Goal: Find specific page/section: Find specific page/section

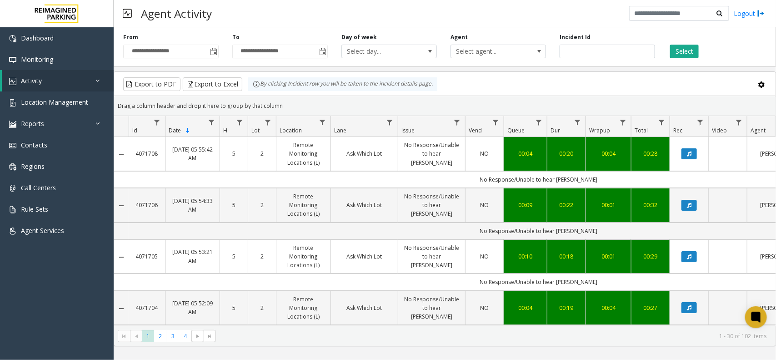
scroll to position [0, 96]
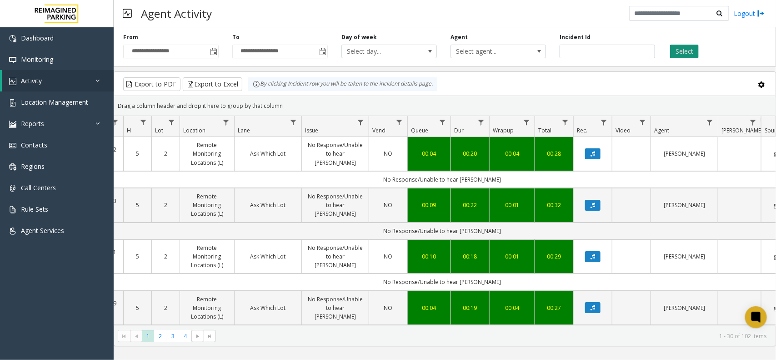
click at [688, 50] on button "Select" at bounding box center [684, 52] width 29 height 14
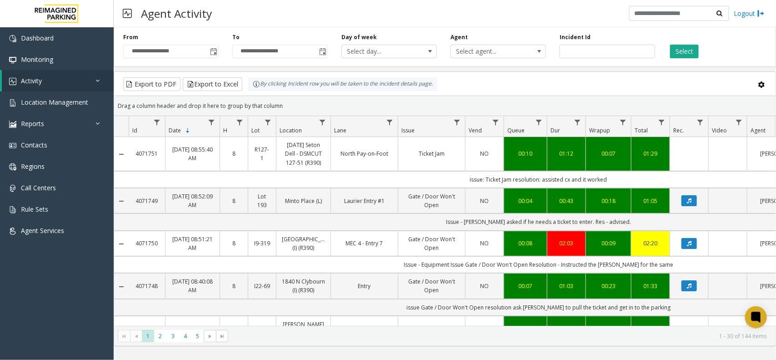
scroll to position [0, 96]
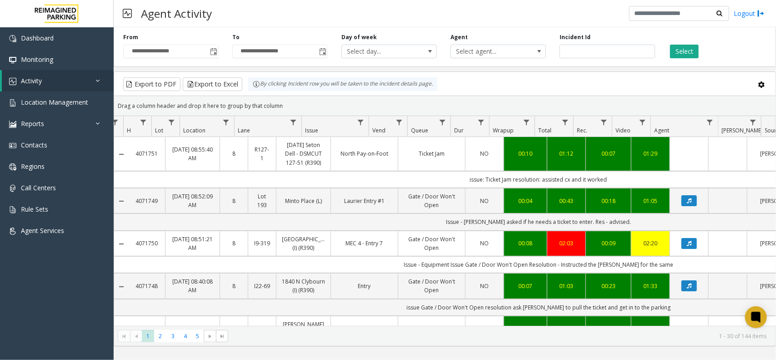
scroll to position [0, 96]
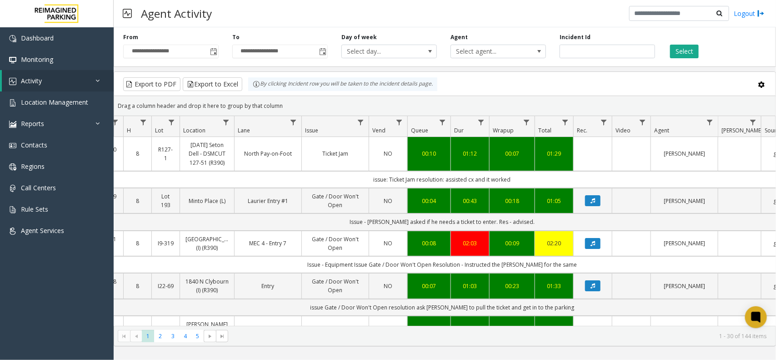
click at [337, 15] on div "Agent Activity Logout" at bounding box center [445, 13] width 663 height 27
click at [685, 49] on button "Select" at bounding box center [684, 52] width 29 height 14
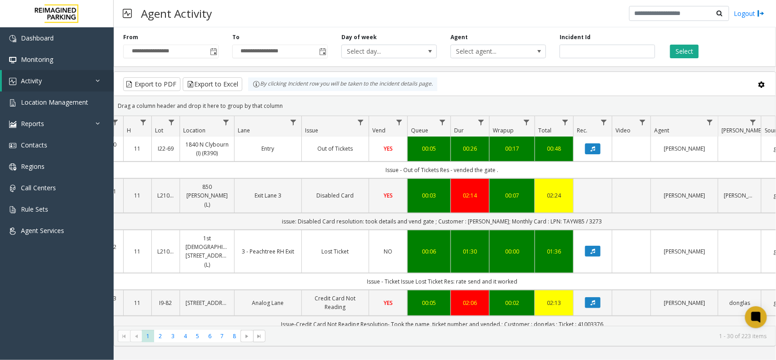
scroll to position [171, 96]
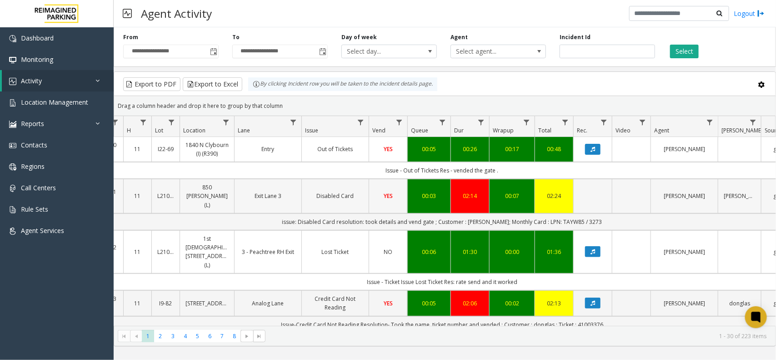
click at [601, 206] on td "Data table" at bounding box center [593, 196] width 39 height 35
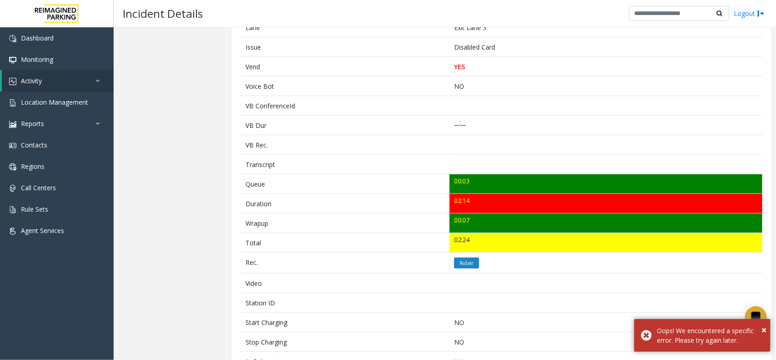
scroll to position [19, 0]
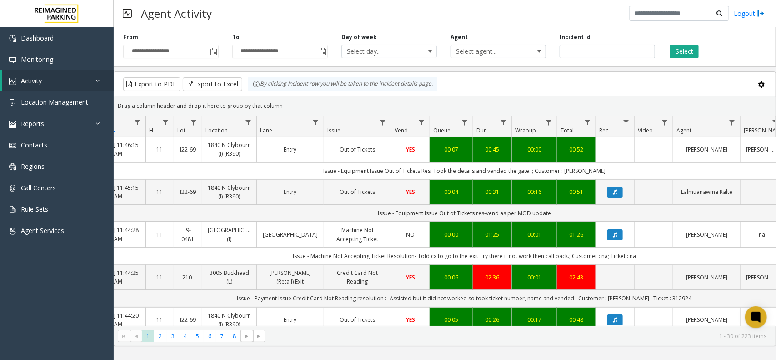
scroll to position [0, 106]
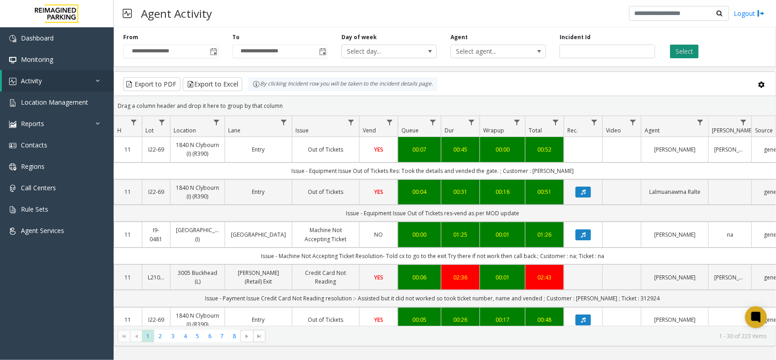
click at [689, 50] on button "Select" at bounding box center [684, 52] width 29 height 14
click at [690, 43] on div "Select" at bounding box center [716, 45] width 109 height 25
click at [690, 51] on button "Select" at bounding box center [684, 52] width 29 height 14
drag, startPoint x: 144, startPoint y: 10, endPoint x: 228, endPoint y: 14, distance: 84.2
click at [228, 14] on div "Agent Activity Logout" at bounding box center [445, 13] width 663 height 27
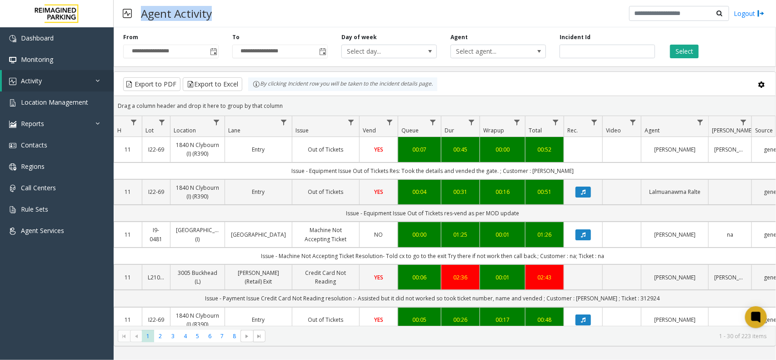
click at [228, 14] on div "Agent Activity Logout" at bounding box center [445, 13] width 663 height 27
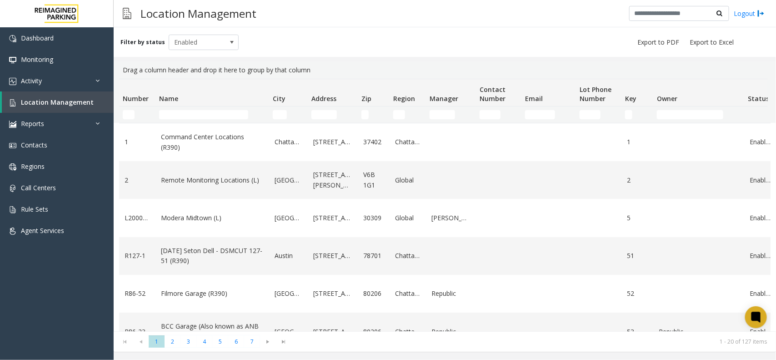
click at [189, 114] on input "Name Filter" at bounding box center [203, 114] width 89 height 9
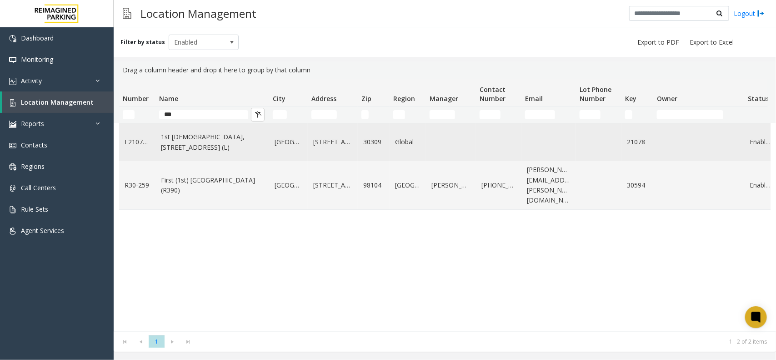
type input "***"
click at [227, 150] on link "1st [DEMOGRAPHIC_DATA], [STREET_ADDRESS] (L)" at bounding box center [212, 142] width 103 height 20
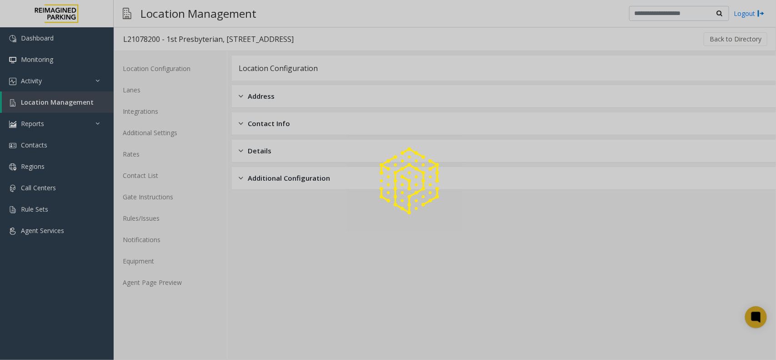
click at [178, 292] on div at bounding box center [388, 180] width 776 height 360
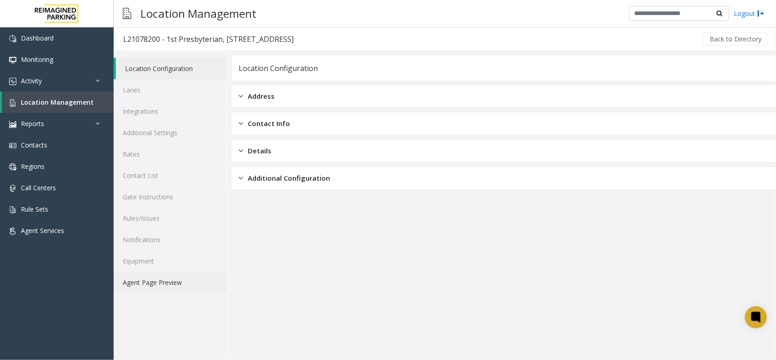
click at [180, 281] on link "Agent Page Preview" at bounding box center [170, 282] width 113 height 21
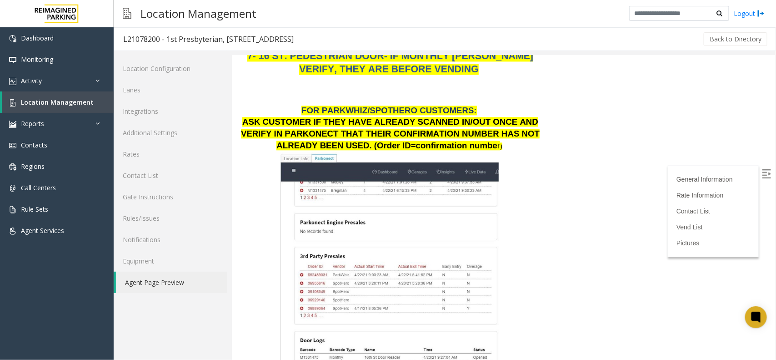
scroll to position [1194, 0]
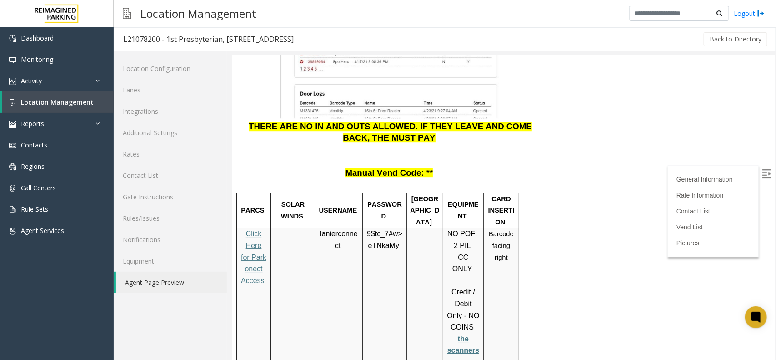
click at [246, 233] on span "Click Here for Parkonect Access" at bounding box center [253, 256] width 25 height 54
click at [349, 229] on span "lanierconnect" at bounding box center [339, 239] width 38 height 20
copy p "lanierconnect"
click at [480, 0] on div "Location Management Logout" at bounding box center [445, 13] width 663 height 27
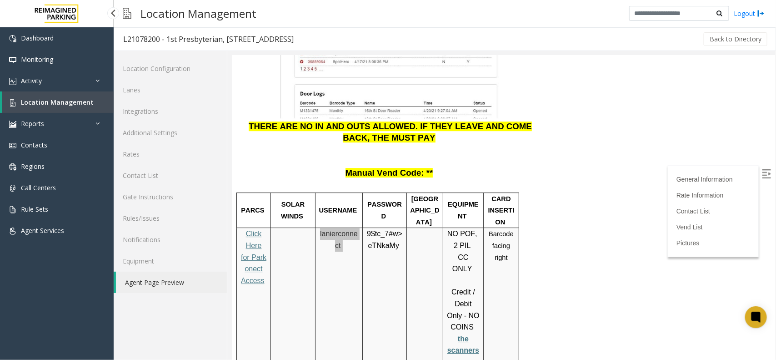
click at [81, 99] on span "Location Management" at bounding box center [57, 102] width 73 height 9
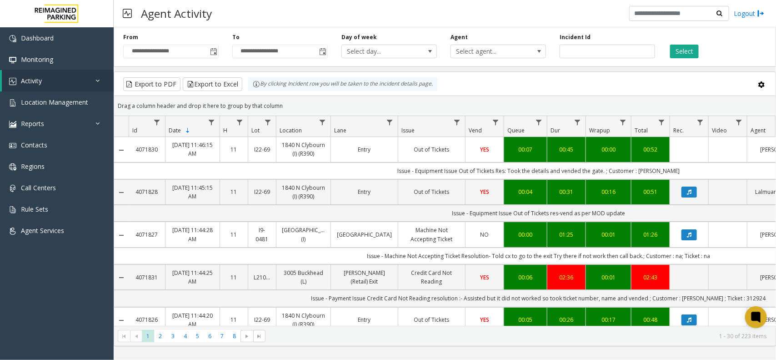
scroll to position [0, 106]
